Goal: Find specific page/section: Find specific page/section

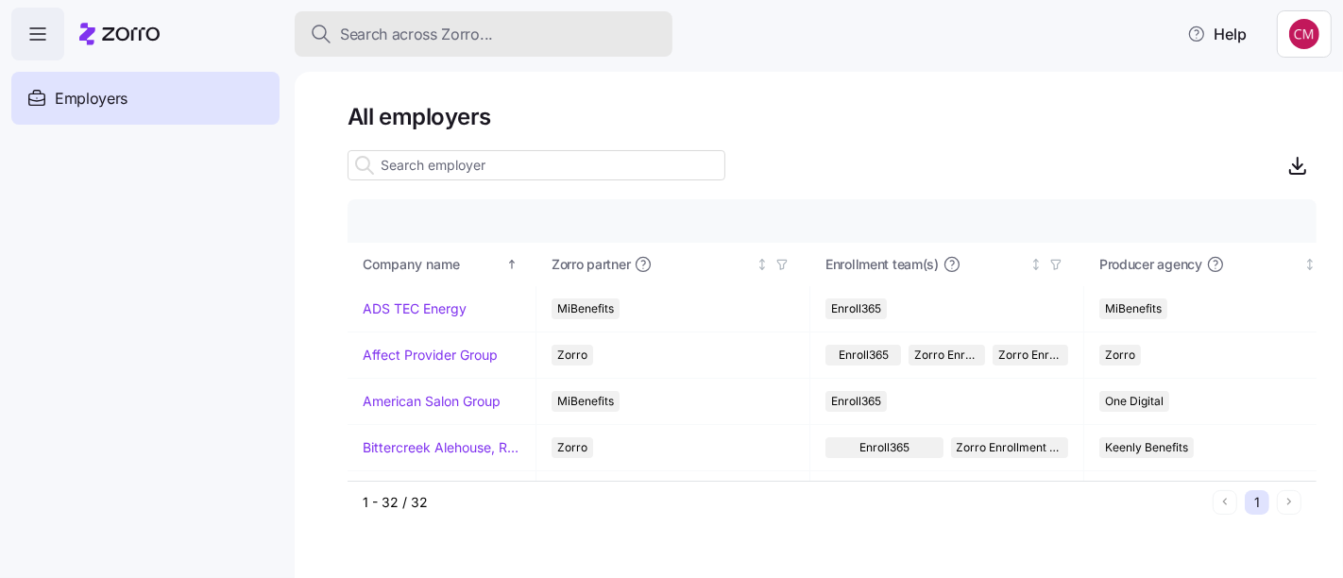
click at [440, 44] on span "Search across Zorro..." at bounding box center [416, 35] width 153 height 24
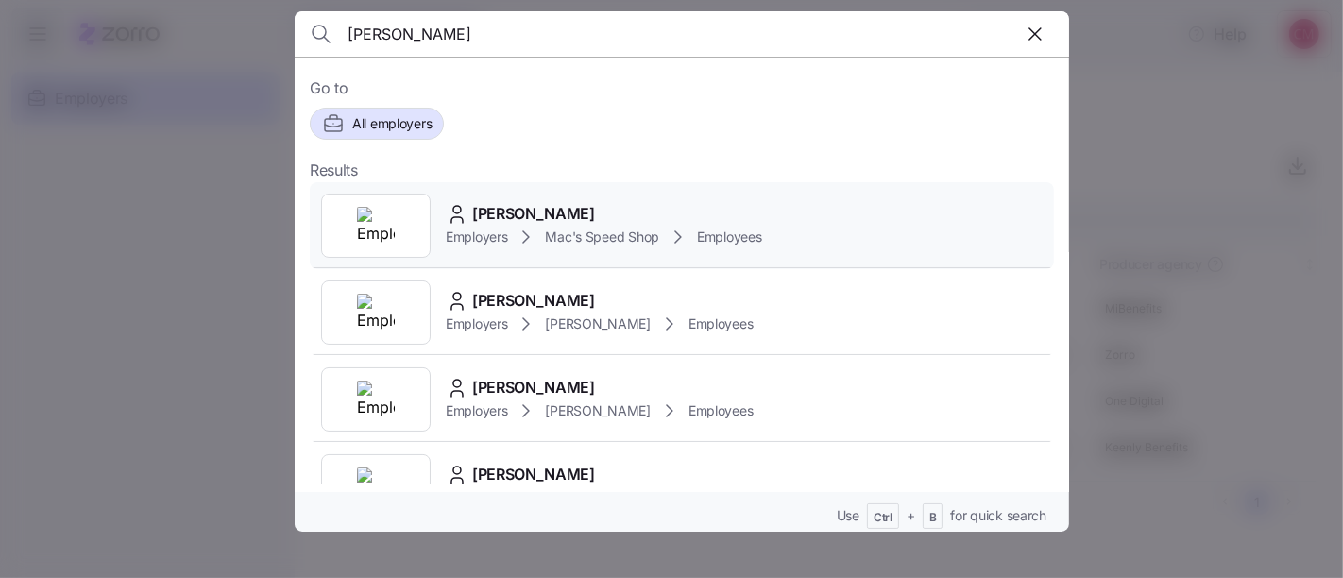
type input "[PERSON_NAME]"
click at [381, 243] on img at bounding box center [376, 226] width 38 height 38
